Goal: Task Accomplishment & Management: Complete application form

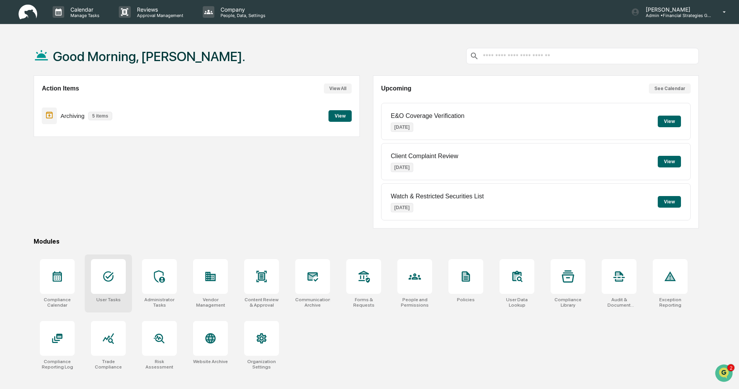
click at [112, 290] on div at bounding box center [108, 276] width 35 height 35
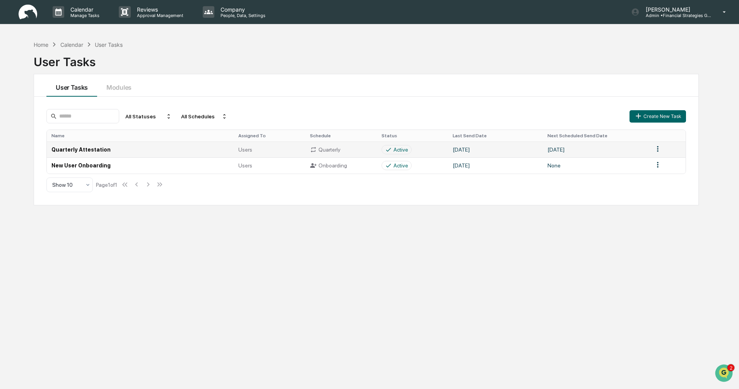
click at [184, 151] on td "Quarterly Attestation" at bounding box center [140, 150] width 187 height 16
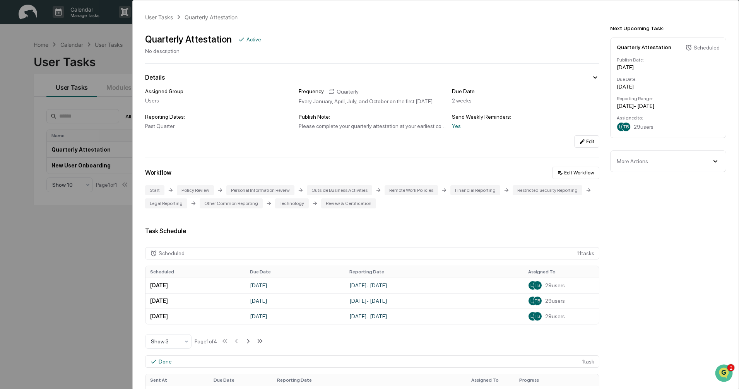
click at [89, 258] on div "User Tasks Quarterly Attestation Quarterly Attestation Active No description De…" at bounding box center [369, 194] width 739 height 389
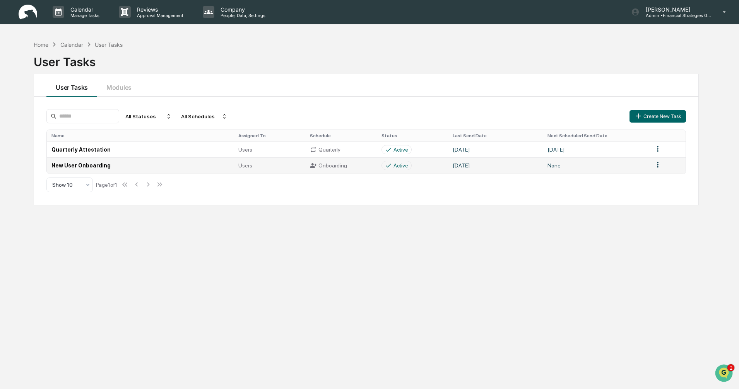
click at [146, 165] on td "New User Onboarding" at bounding box center [140, 165] width 187 height 16
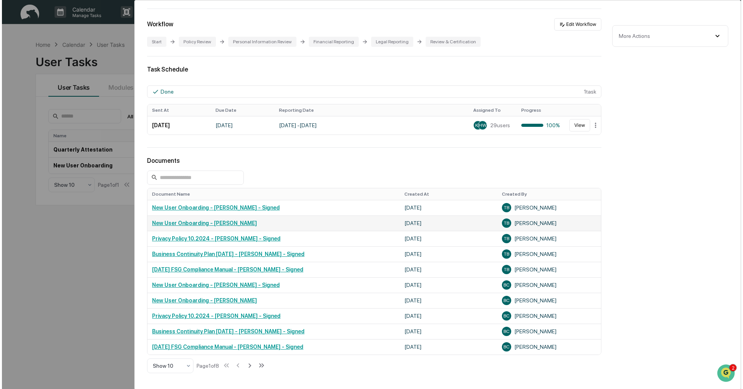
scroll to position [193, 0]
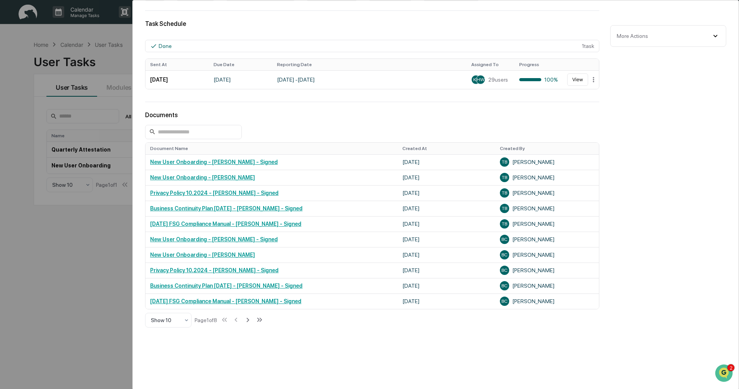
click at [9, 83] on div "User Tasks New User Onboarding New User Onboarding Active No description Detail…" at bounding box center [369, 194] width 739 height 389
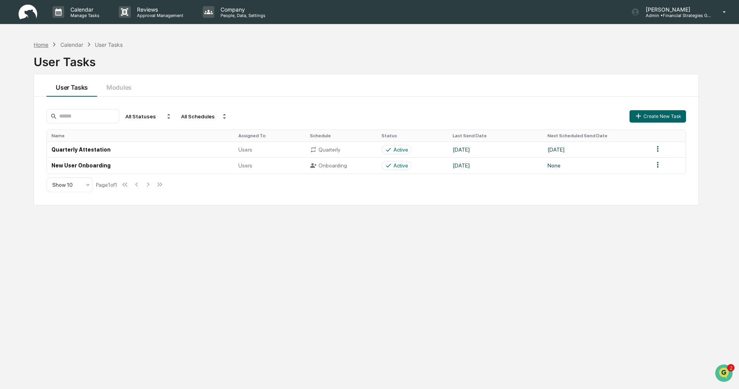
click at [38, 46] on div "Home" at bounding box center [41, 44] width 15 height 7
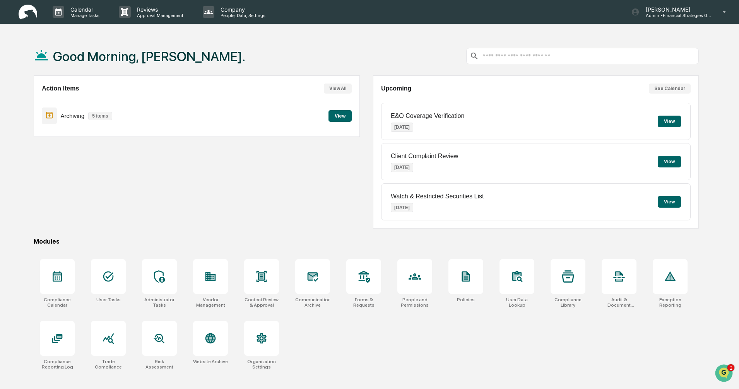
click at [339, 117] on button "View" at bounding box center [339, 116] width 23 height 12
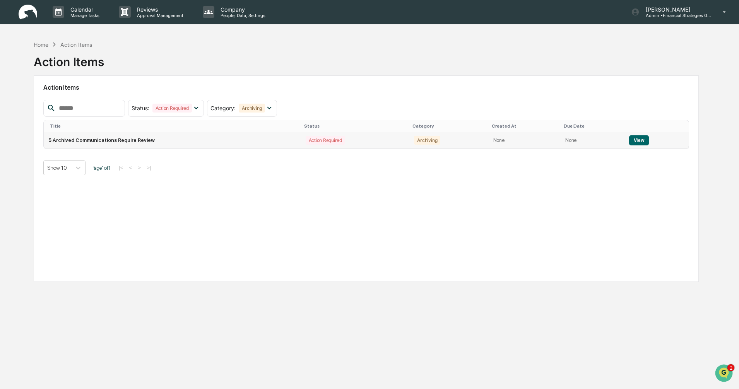
click at [637, 140] on button "View" at bounding box center [639, 140] width 20 height 10
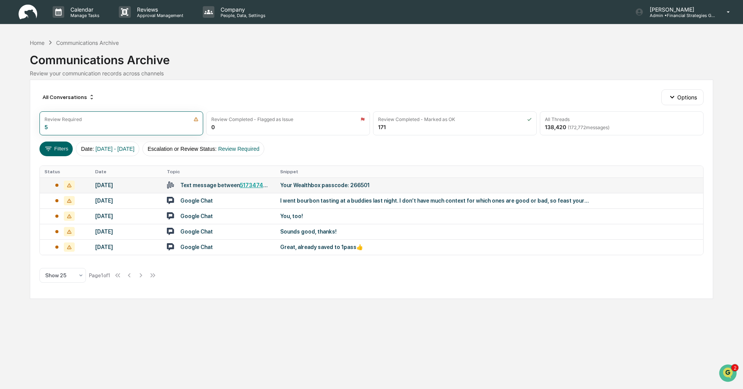
click at [130, 186] on div "[DATE]" at bounding box center [126, 185] width 62 height 6
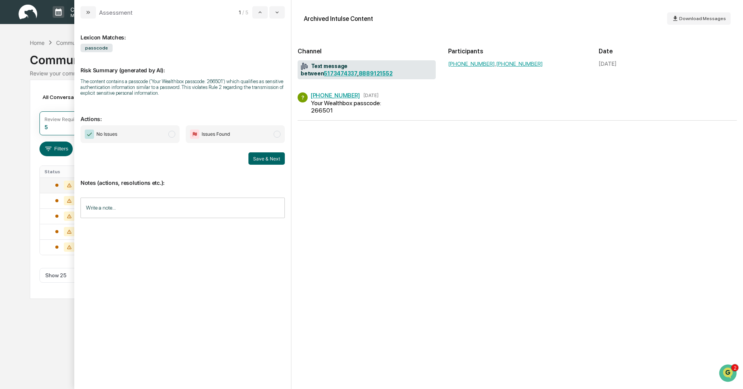
click at [173, 135] on span "modal" at bounding box center [171, 134] width 7 height 7
click at [268, 161] on button "Save & Next" at bounding box center [266, 158] width 36 height 12
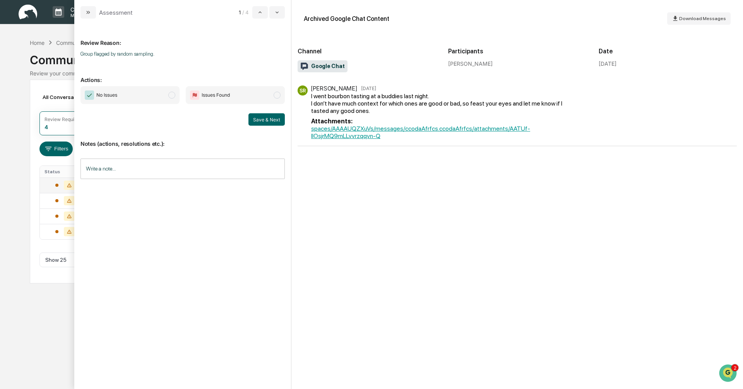
click at [171, 96] on span "modal" at bounding box center [171, 95] width 7 height 7
click at [263, 122] on button "Save & Next" at bounding box center [266, 119] width 36 height 12
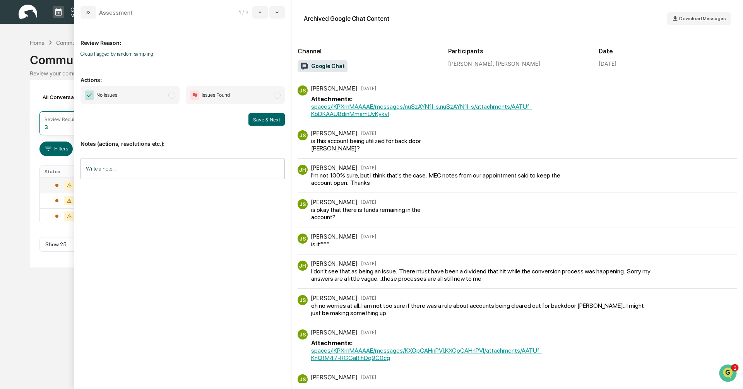
click at [171, 97] on span "modal" at bounding box center [171, 95] width 7 height 7
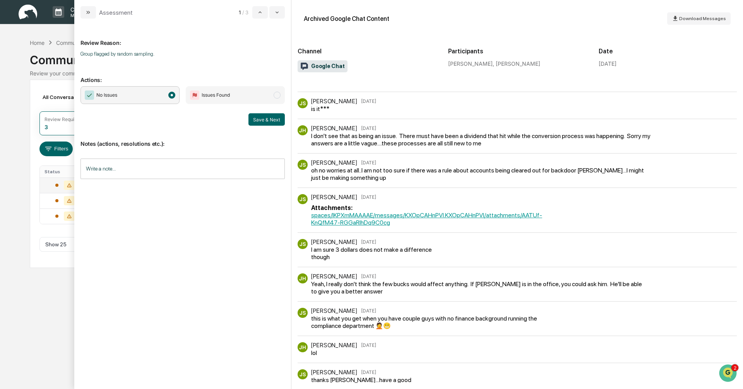
scroll to position [155, 0]
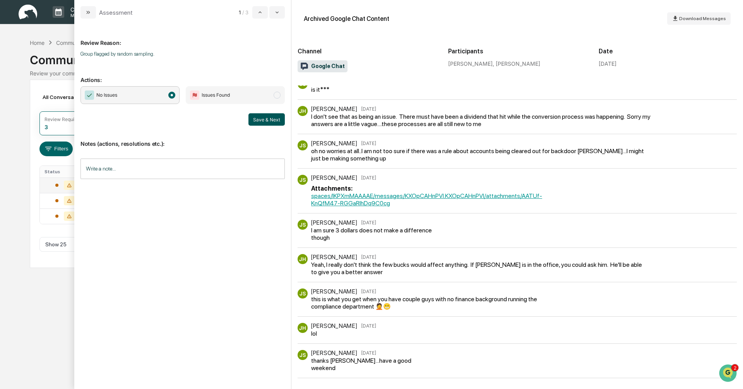
click at [261, 121] on button "Save & Next" at bounding box center [266, 119] width 36 height 12
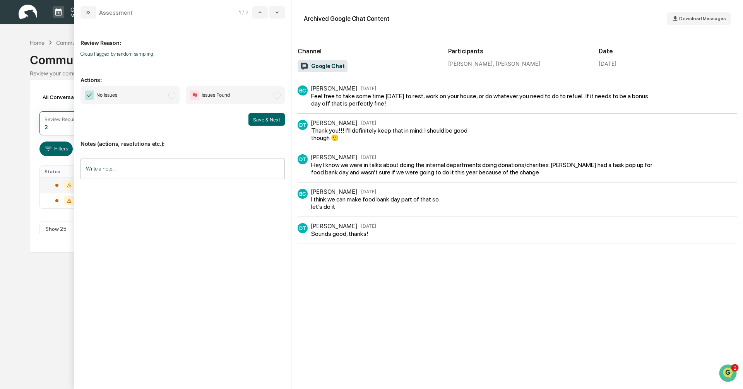
click at [171, 95] on span "modal" at bounding box center [171, 95] width 7 height 7
click at [258, 120] on button "Save & Next" at bounding box center [266, 119] width 36 height 12
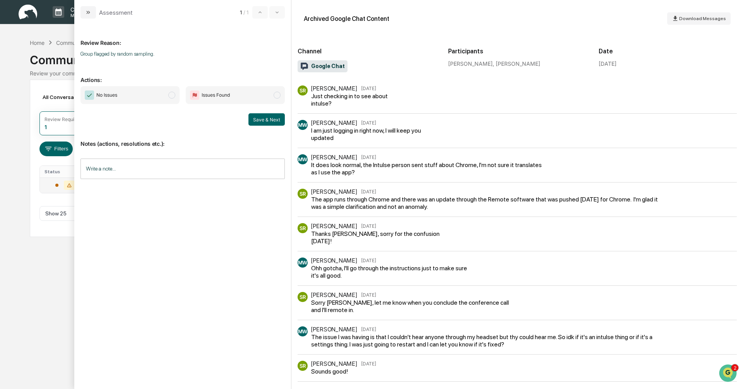
click at [169, 95] on span "modal" at bounding box center [171, 95] width 7 height 7
click at [265, 122] on button "Save & Next" at bounding box center [266, 119] width 36 height 12
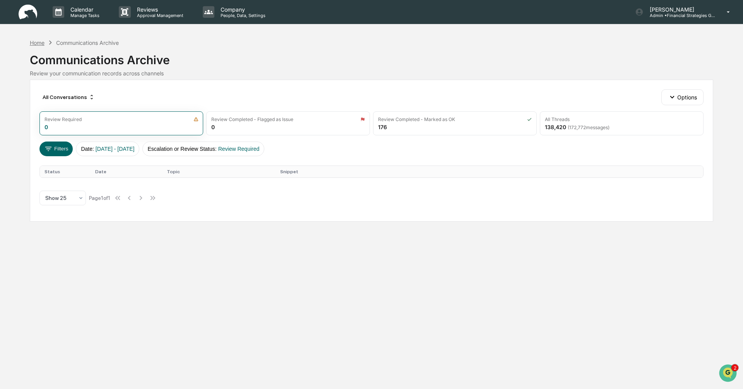
click at [31, 46] on div "Home" at bounding box center [37, 42] width 15 height 7
